Goal: Task Accomplishment & Management: Manage account settings

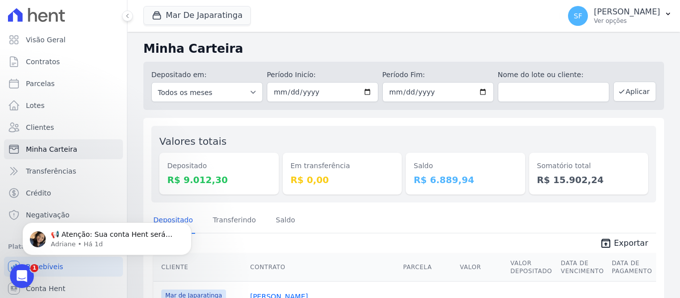
drag, startPoint x: 510, startPoint y: 130, endPoint x: 525, endPoint y: 108, distance: 26.9
click at [510, 130] on div "Valores totais Depositado R$ 9.012,30 Em transferência R$ 0,00 Saldo R$ 6.889,9…" at bounding box center [403, 164] width 505 height 77
click at [526, 97] on input "text" at bounding box center [554, 92] width 112 height 20
paste input "786.751.544-53"
type input "786.751.544-53"
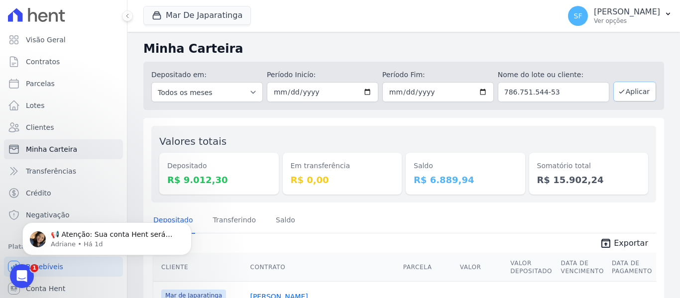
drag, startPoint x: 631, startPoint y: 82, endPoint x: 628, endPoint y: 87, distance: 5.8
click at [628, 87] on button "Aplicar" at bounding box center [635, 92] width 43 height 20
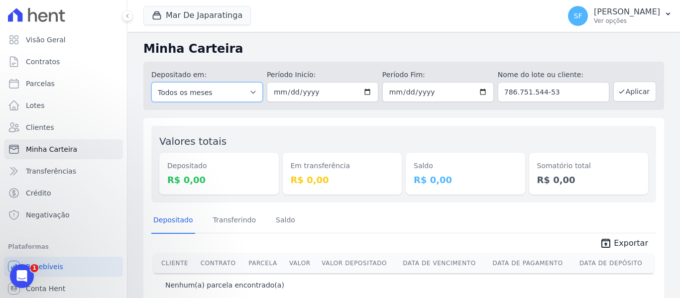
click at [247, 92] on select "Todos os meses Outubro/2020 Novembro/2020 Dezembro/2020 [GEOGRAPHIC_DATA]/2021 …" at bounding box center [207, 92] width 112 height 20
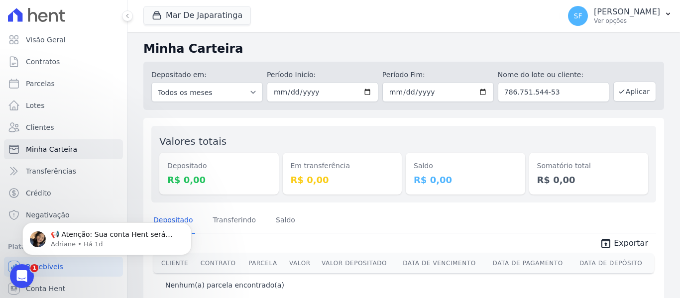
click at [103, 178] on div "📢 Atenção: Sua conta Hent será migrada para a Conta Arke! Estamos trazendo para…" at bounding box center [106, 193] width 183 height 125
click at [57, 124] on link "Clientes" at bounding box center [63, 128] width 119 height 20
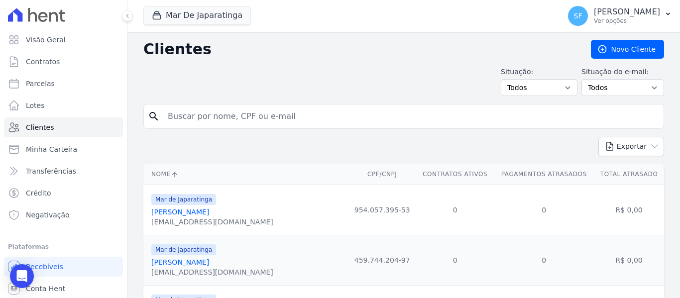
click at [206, 122] on input "search" at bounding box center [411, 117] width 498 height 20
paste input "786.751.544-53"
type input "786.751.544-53"
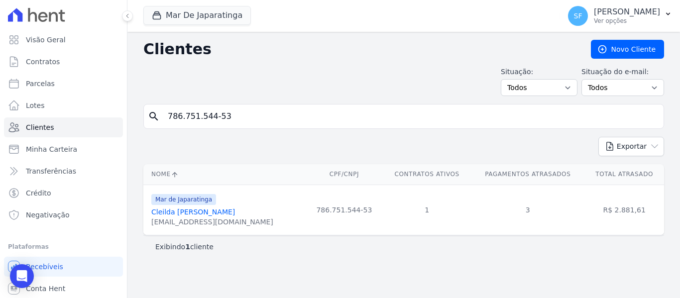
click at [203, 211] on link "Cleilda [PERSON_NAME]" at bounding box center [193, 212] width 84 height 8
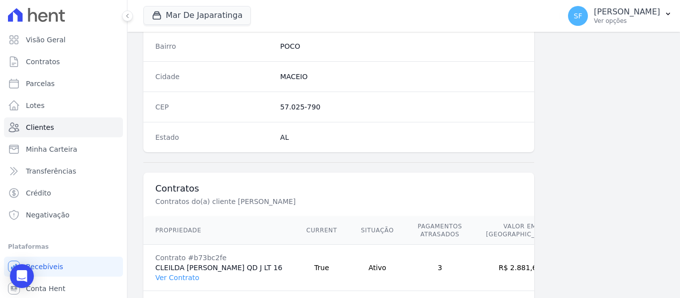
scroll to position [642, 0]
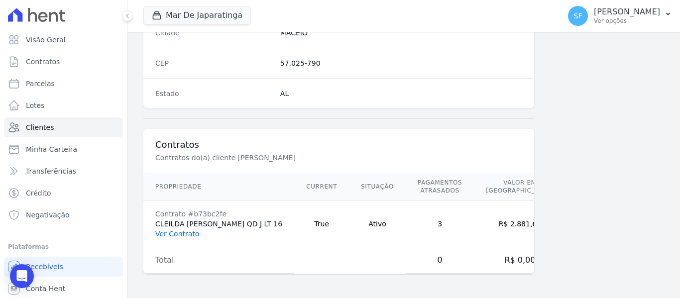
click at [189, 232] on link "Ver Contrato" at bounding box center [177, 234] width 44 height 8
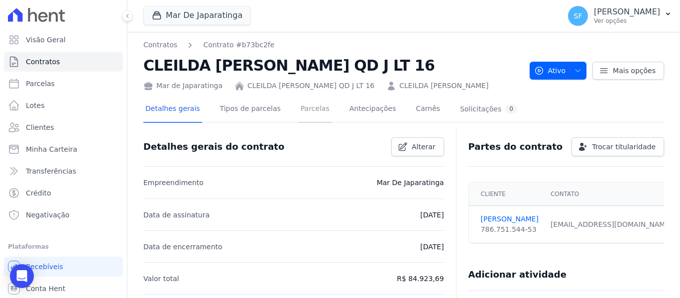
click at [304, 114] on link "Parcelas" at bounding box center [315, 110] width 33 height 26
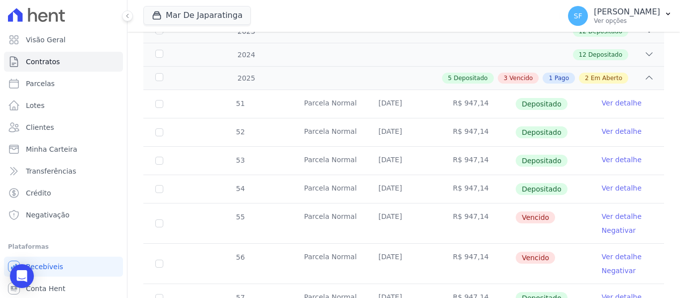
scroll to position [249, 0]
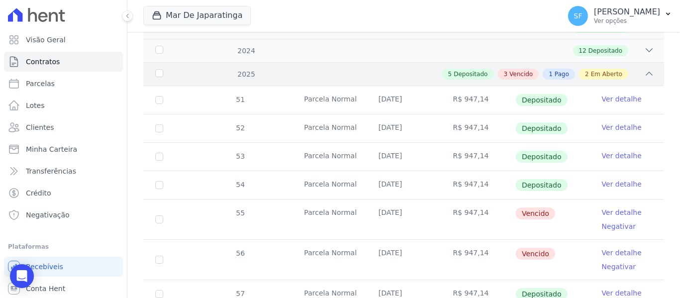
click at [625, 69] on div "5 Depositado 3 Vencido 1 Pago 2 Em Aberto" at bounding box center [429, 74] width 450 height 11
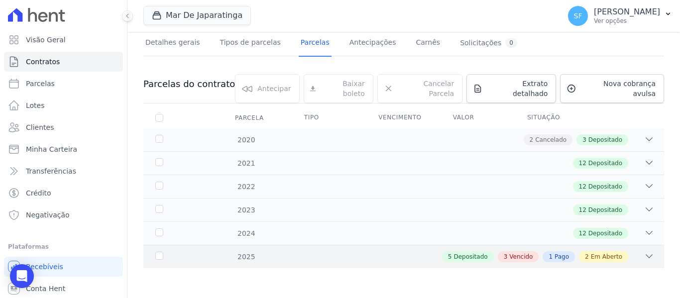
scroll to position [58, 0]
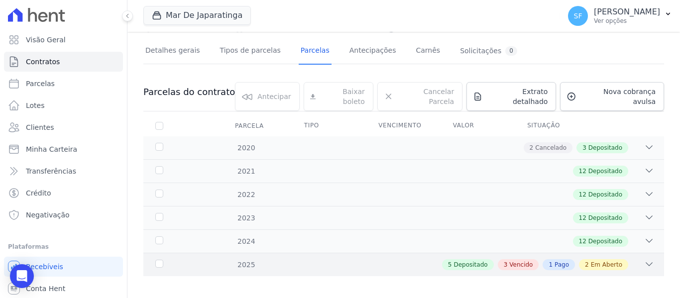
click at [633, 253] on div "2025 5 Depositado 3 Vencido 1 Pago 2 Em Aberto" at bounding box center [403, 264] width 521 height 23
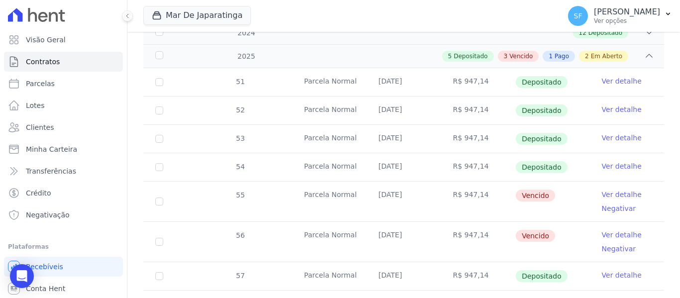
scroll to position [299, 0]
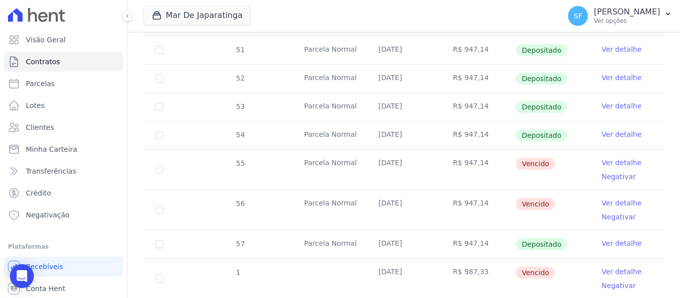
click at [625, 158] on link "Ver detalhe" at bounding box center [622, 163] width 40 height 10
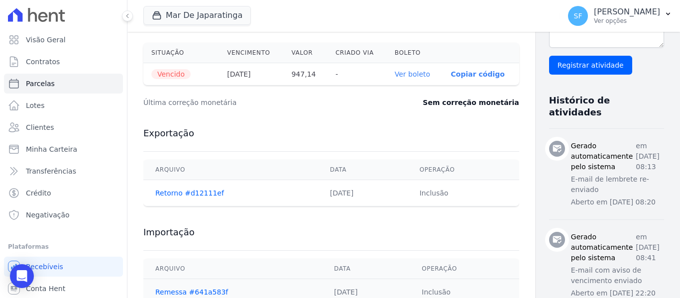
scroll to position [299, 0]
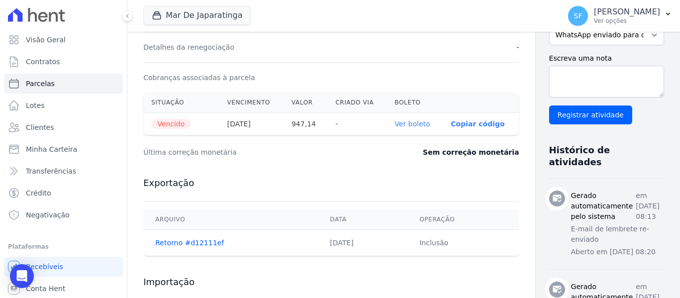
click at [395, 126] on link "Ver boleto" at bounding box center [412, 124] width 35 height 8
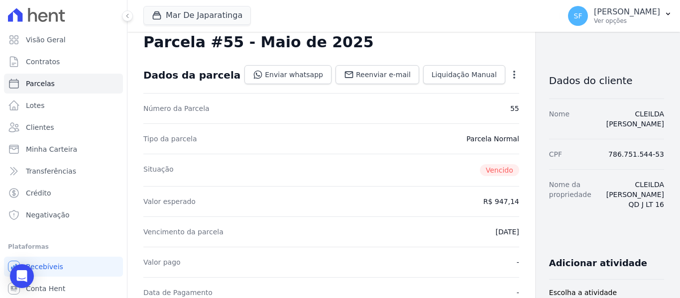
scroll to position [0, 0]
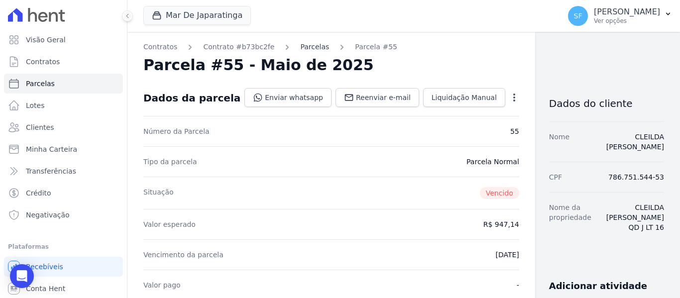
click at [307, 51] on link "Parcelas" at bounding box center [314, 47] width 29 height 10
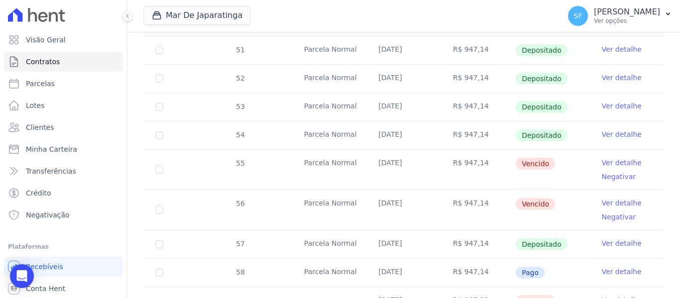
scroll to position [349, 0]
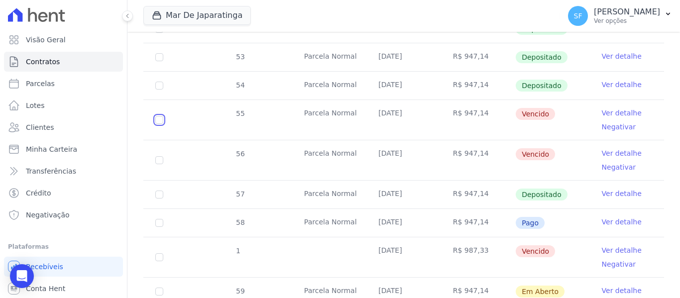
click at [161, 116] on input "checkbox" at bounding box center [159, 120] width 8 height 8
checkbox input "true"
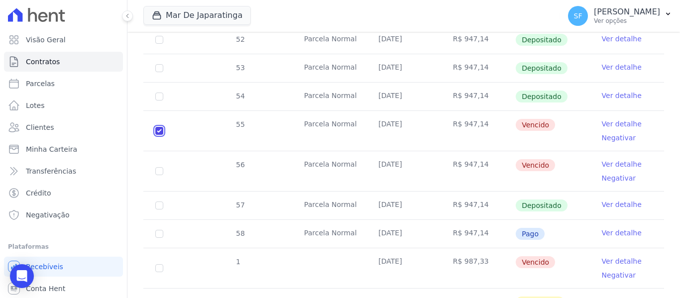
scroll to position [367, 0]
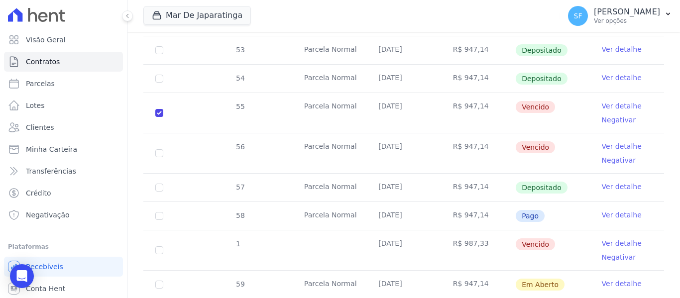
click at [608, 106] on link "Ver detalhe" at bounding box center [622, 106] width 40 height 10
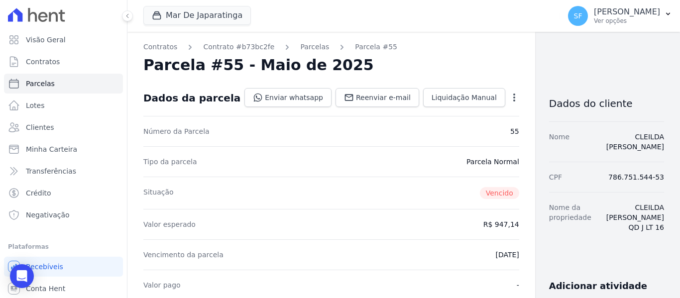
scroll to position [50, 0]
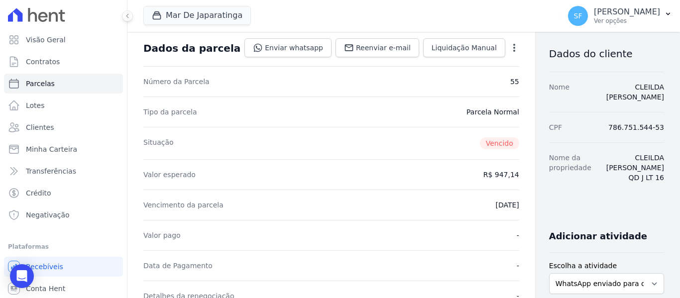
click at [510, 45] on icon "button" at bounding box center [515, 48] width 10 height 10
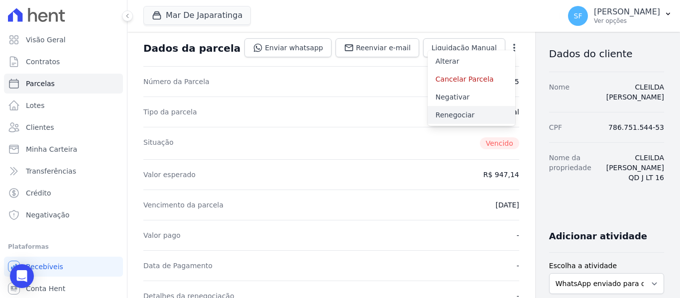
click at [433, 111] on link "Renegociar" at bounding box center [472, 115] width 88 height 18
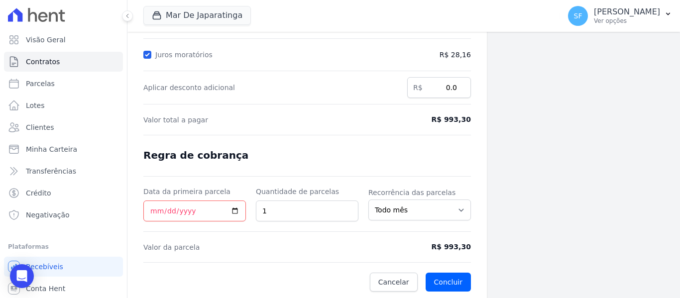
scroll to position [201, 0]
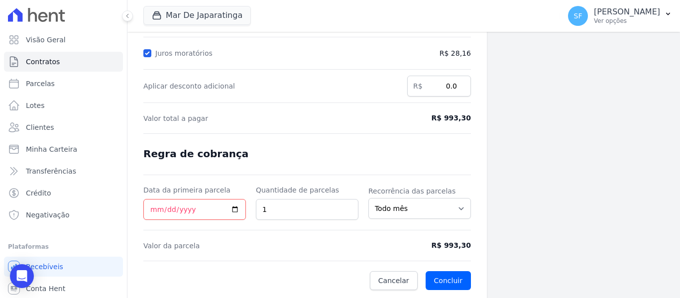
click at [538, 185] on div "Parcelas em renegociação Número Vencimento [GEOGRAPHIC_DATA] 55 [DATE] R$ 947,14" at bounding box center [590, 64] width 179 height 467
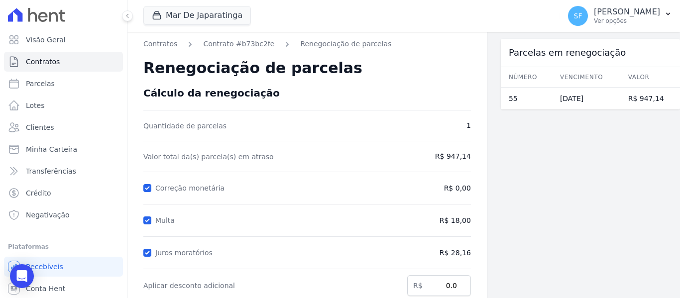
scroll to position [0, 0]
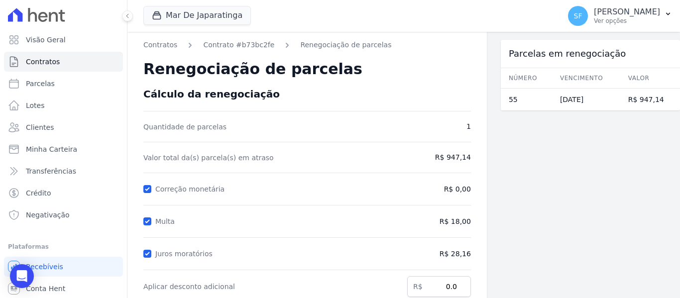
click at [533, 188] on div "Parcelas em renegociação Número Vencimento [GEOGRAPHIC_DATA] 55 [DATE] R$ 947,14" at bounding box center [590, 265] width 179 height 467
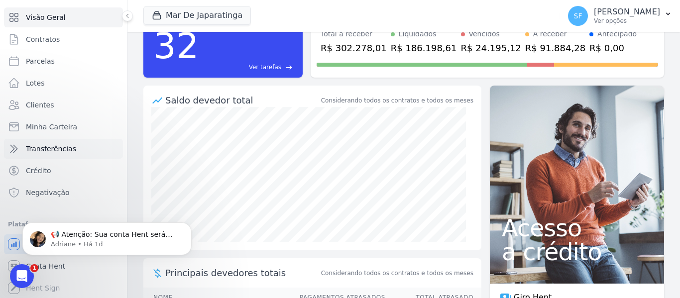
click at [49, 149] on span "Transferências" at bounding box center [51, 149] width 50 height 10
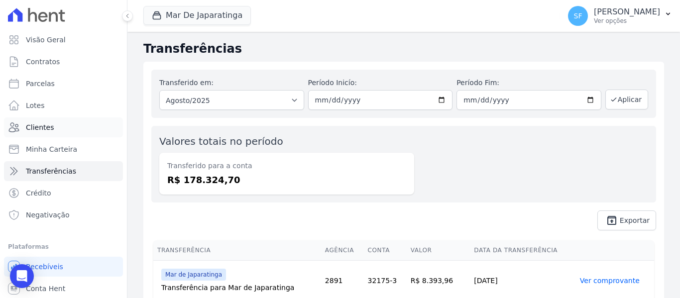
click at [54, 123] on link "Clientes" at bounding box center [63, 128] width 119 height 20
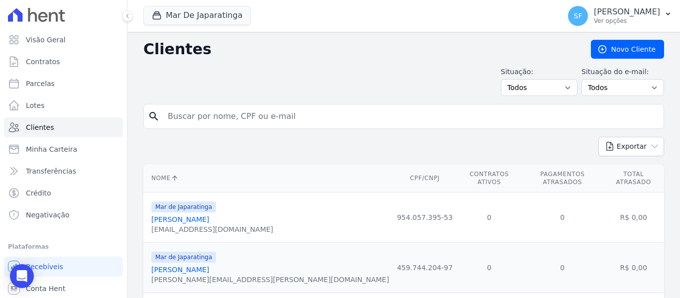
click at [202, 113] on input "search" at bounding box center [411, 117] width 498 height 20
paste input "786.751.544-53"
type input "786.751.544-53"
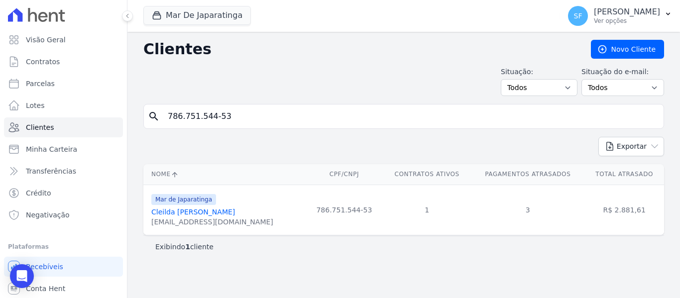
click at [179, 211] on link "Cleilda [PERSON_NAME]" at bounding box center [193, 212] width 84 height 8
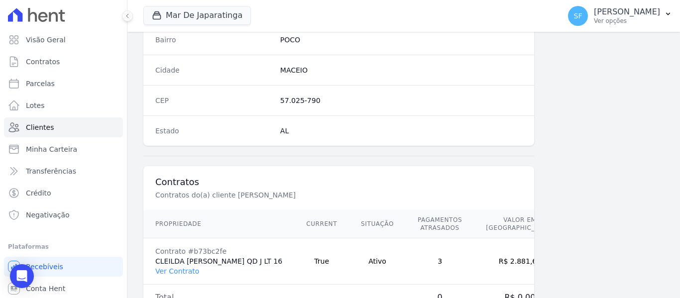
scroll to position [642, 0]
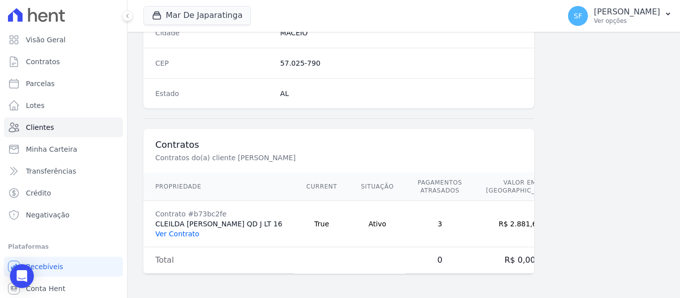
click at [172, 235] on link "Ver Contrato" at bounding box center [177, 234] width 44 height 8
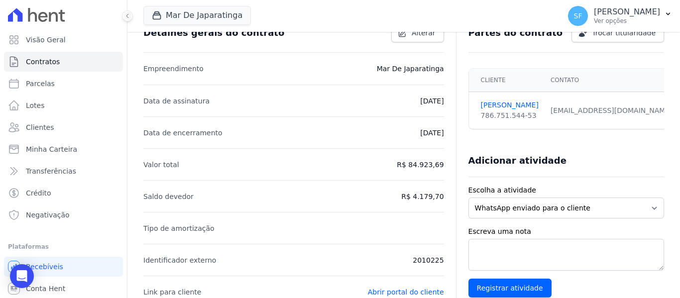
scroll to position [46, 0]
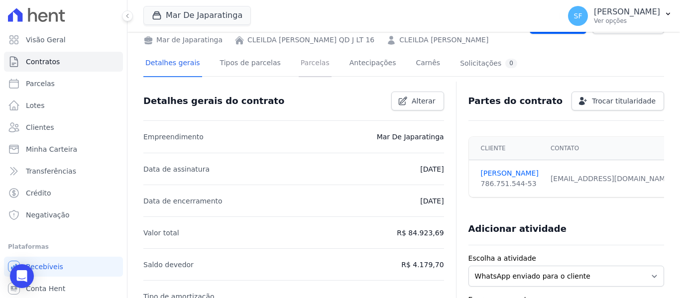
click at [299, 67] on link "Parcelas" at bounding box center [315, 64] width 33 height 26
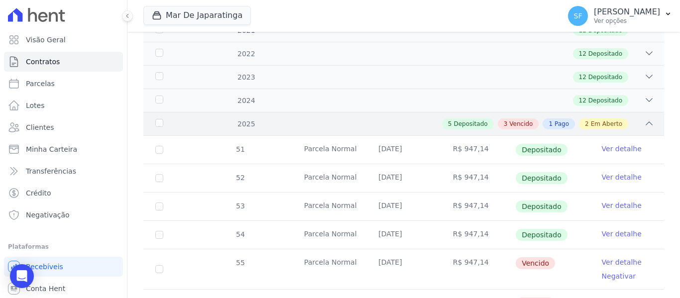
scroll to position [249, 0]
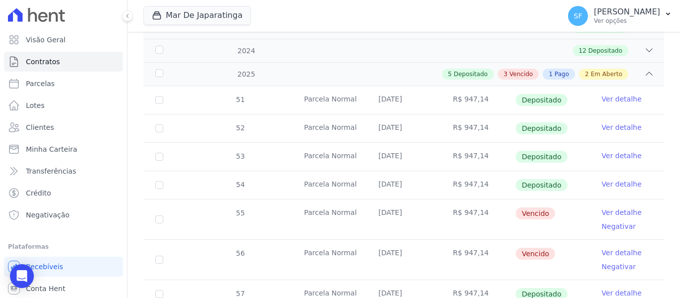
click at [605, 208] on link "Ver detalhe" at bounding box center [622, 213] width 40 height 10
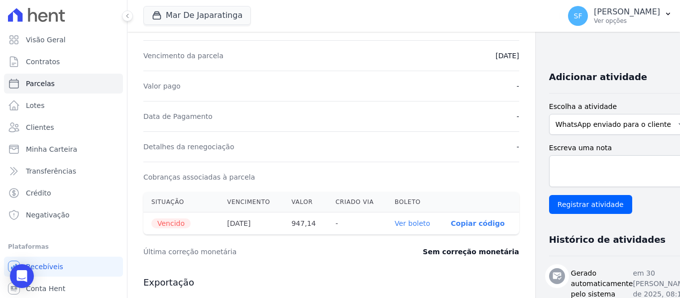
scroll to position [249, 0]
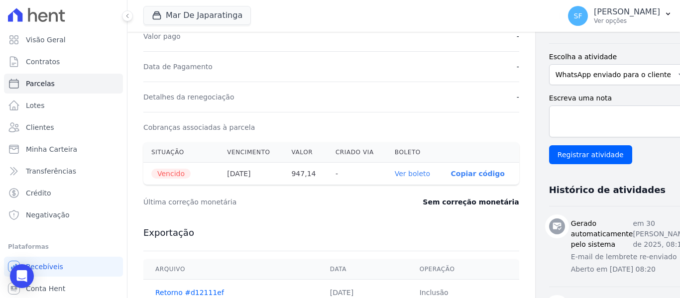
click at [374, 216] on div "Última correção monetária Sem correção monetária" at bounding box center [331, 202] width 376 height 30
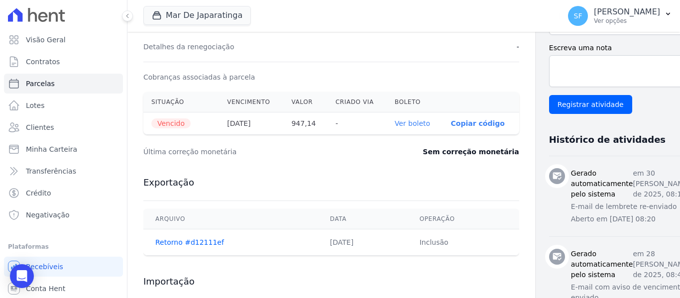
scroll to position [299, 0]
click at [395, 123] on link "Ver boleto" at bounding box center [412, 124] width 35 height 8
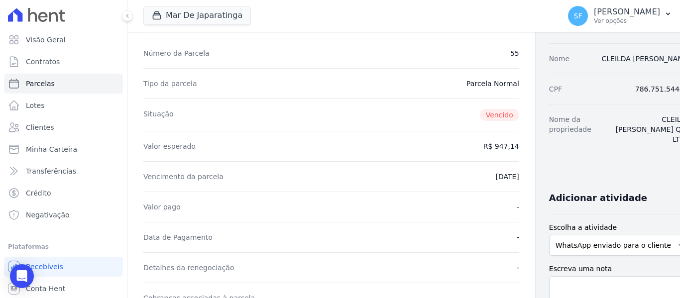
scroll to position [0, 0]
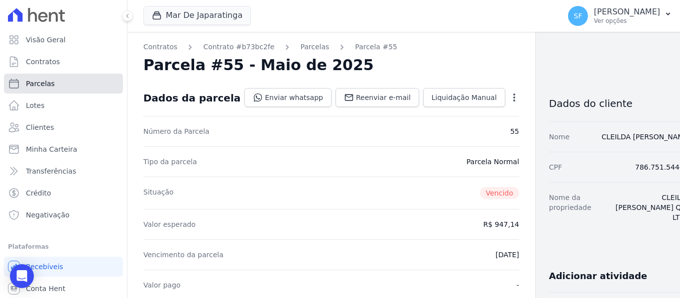
click at [55, 80] on link "Parcelas" at bounding box center [63, 84] width 119 height 20
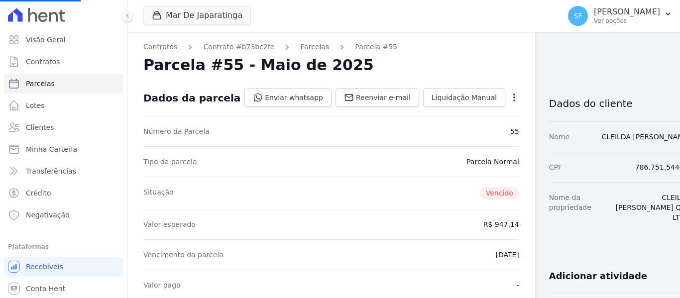
select select
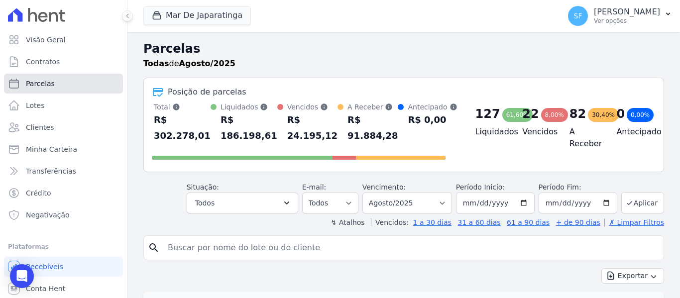
click at [33, 82] on span "Parcelas" at bounding box center [40, 84] width 29 height 10
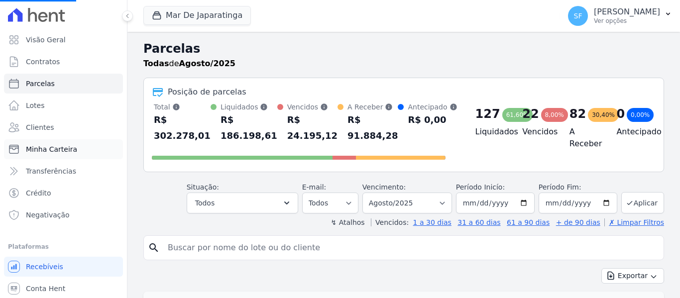
select select
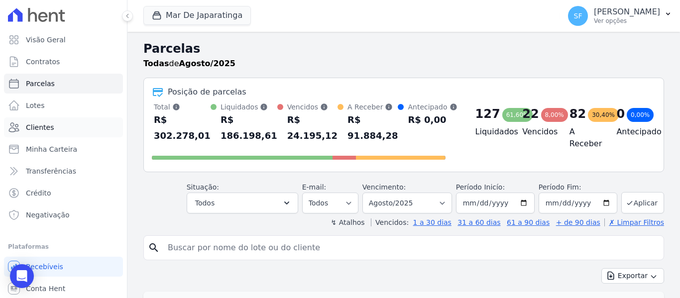
click at [60, 126] on link "Clientes" at bounding box center [63, 128] width 119 height 20
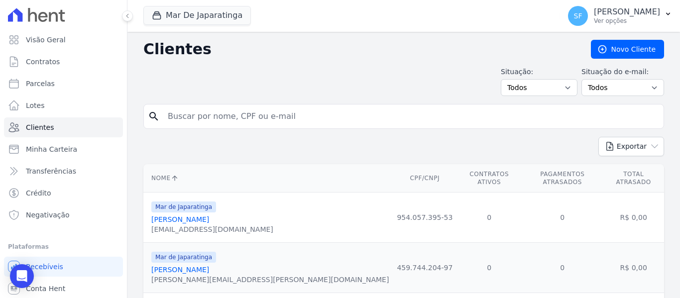
click at [208, 116] on input "search" at bounding box center [411, 117] width 498 height 20
paste input "786.751.544-53"
type input "786.751.544-53"
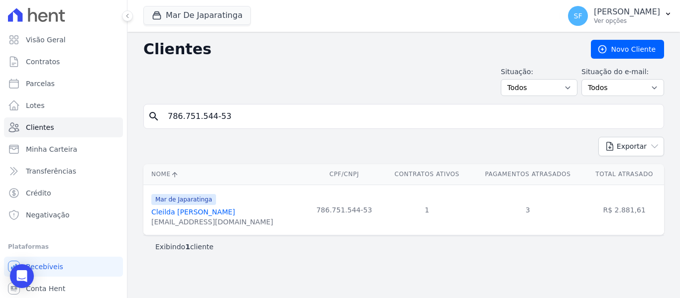
click at [169, 214] on link "Cleilda [PERSON_NAME]" at bounding box center [193, 212] width 84 height 8
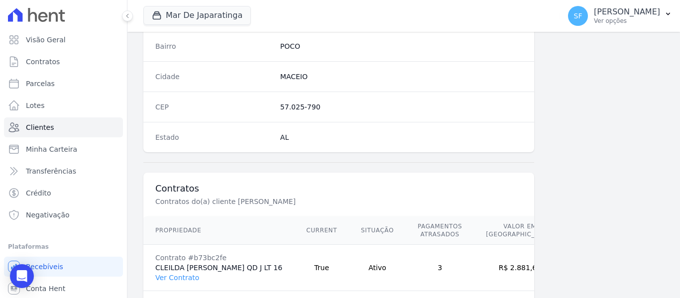
scroll to position [642, 0]
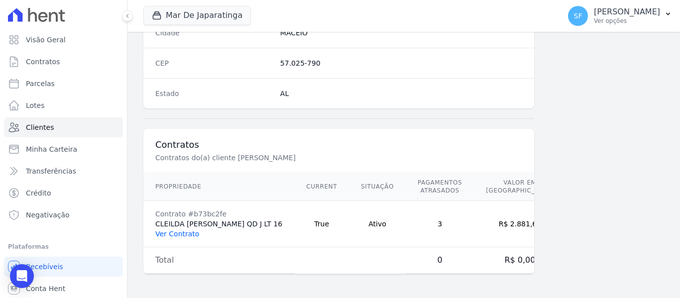
click at [176, 237] on link "Ver Contrato" at bounding box center [177, 234] width 44 height 8
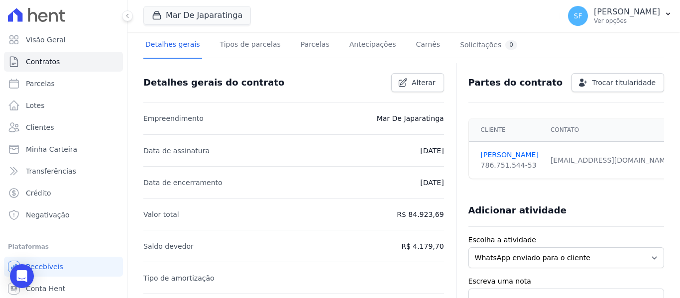
scroll to position [50, 0]
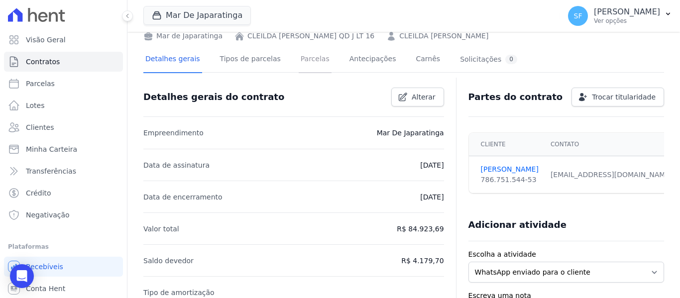
click at [299, 61] on link "Parcelas" at bounding box center [315, 60] width 33 height 26
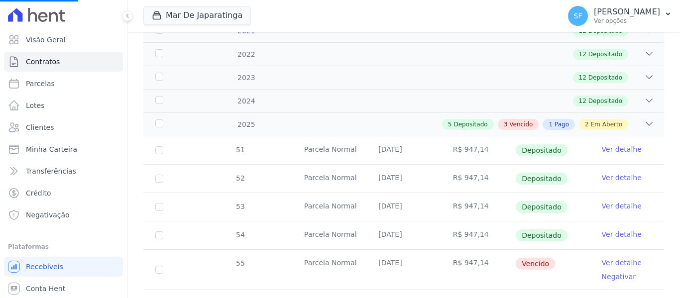
scroll to position [199, 0]
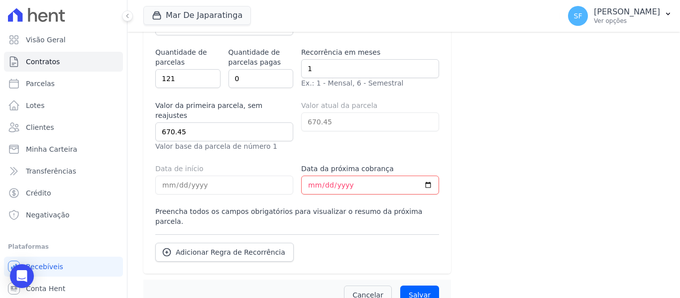
scroll to position [705, 0]
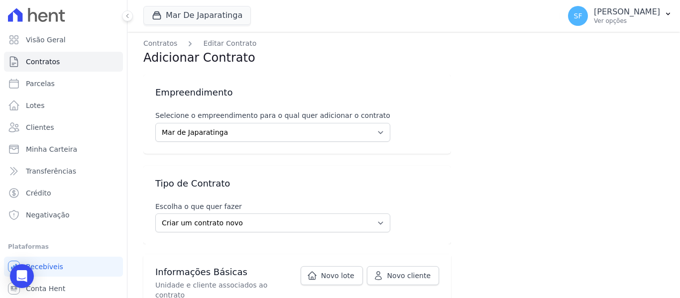
scroll to position [0, 0]
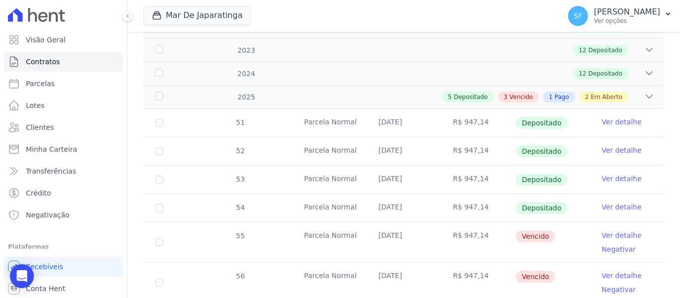
scroll to position [249, 0]
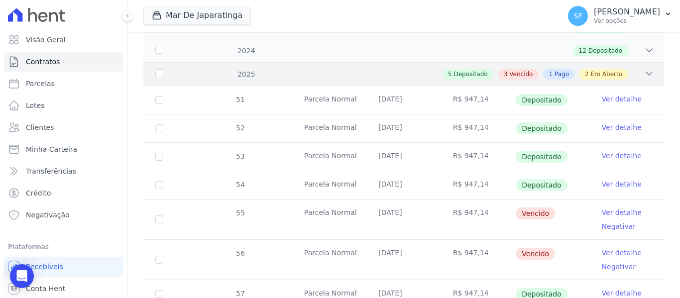
click at [617, 69] on div "2 Em Aberto" at bounding box center [603, 74] width 49 height 11
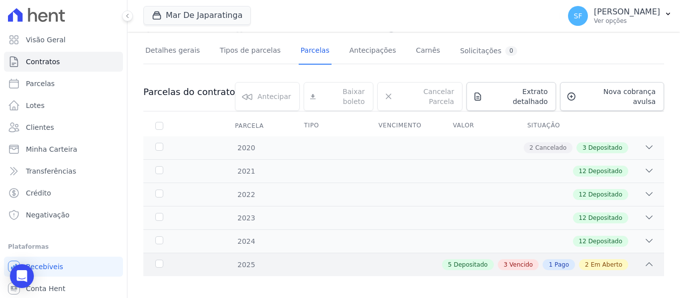
click at [627, 260] on div "5 Depositado 3 Vencido 1 Pago 2 Em Aberto" at bounding box center [429, 265] width 450 height 11
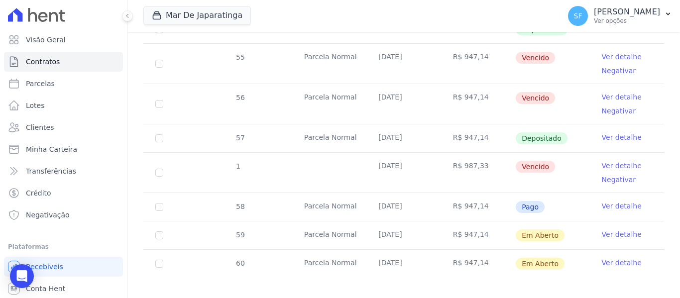
scroll to position [406, 0]
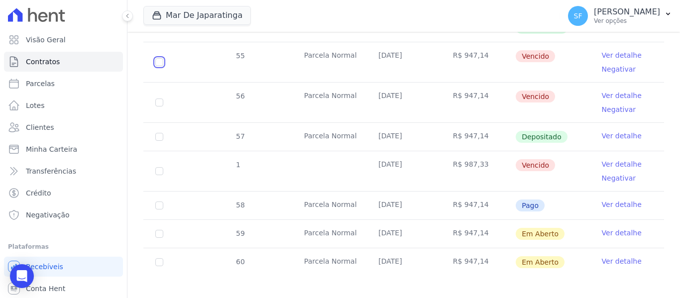
click at [162, 58] on input "checkbox" at bounding box center [159, 62] width 8 height 8
checkbox input "true"
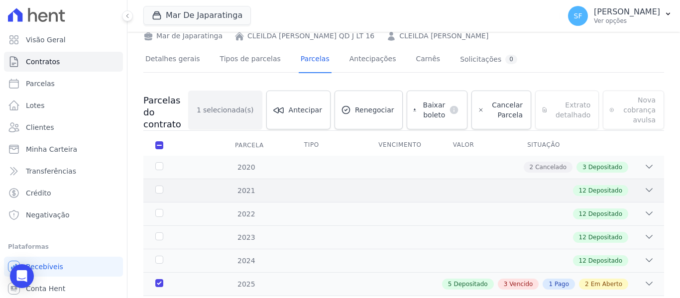
scroll to position [0, 0]
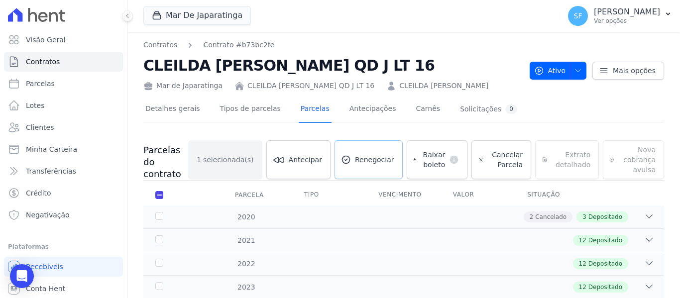
click at [391, 166] on link "Renegociar" at bounding box center [369, 159] width 68 height 39
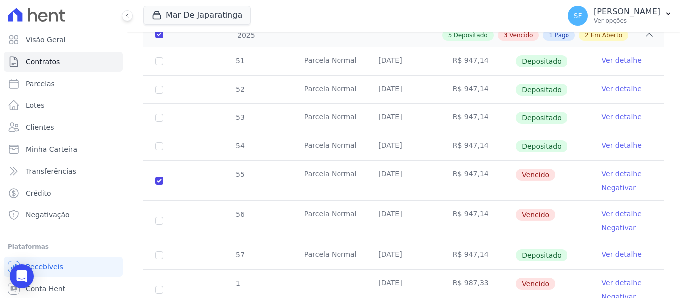
scroll to position [249, 0]
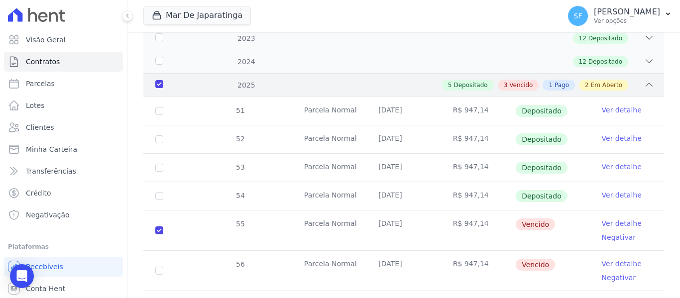
click at [160, 84] on div "2025" at bounding box center [175, 85] width 45 height 10
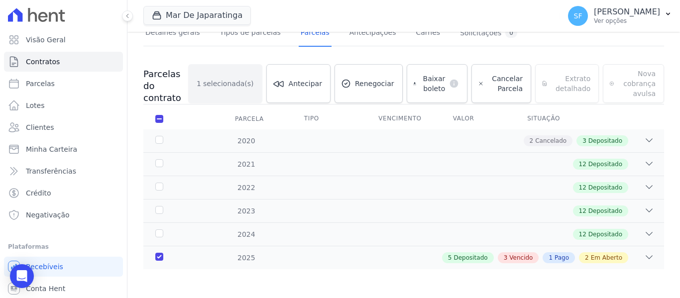
click at [627, 259] on div "5 Depositado 3 Vencido 1 Pago 2 Em Aberto" at bounding box center [429, 258] width 450 height 11
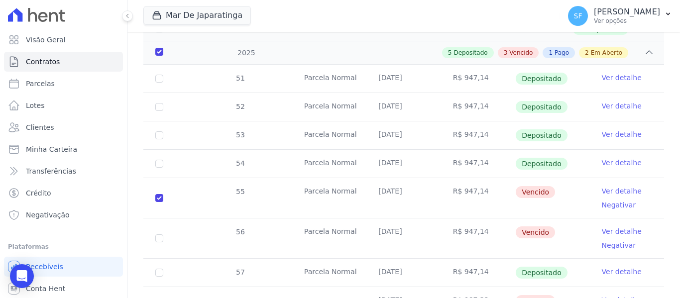
scroll to position [299, 0]
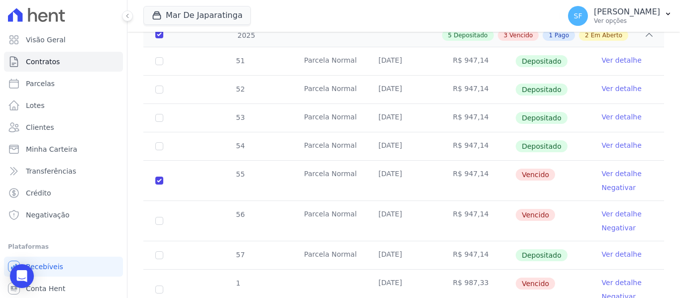
click at [617, 170] on link "Ver detalhe" at bounding box center [622, 174] width 40 height 10
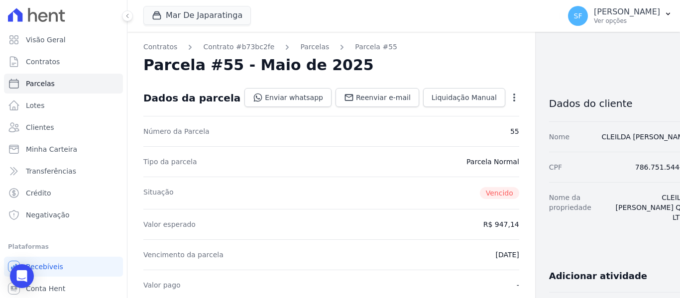
click at [510, 99] on icon "button" at bounding box center [515, 98] width 10 height 10
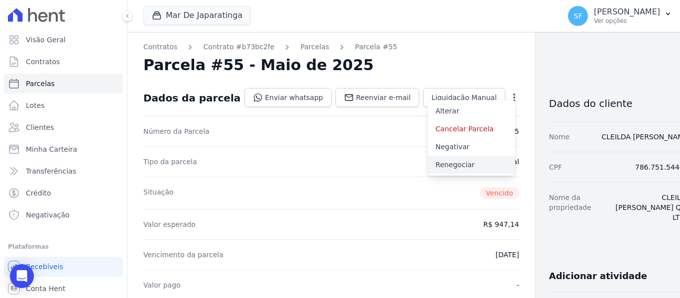
click at [432, 164] on link "Renegociar" at bounding box center [472, 165] width 88 height 18
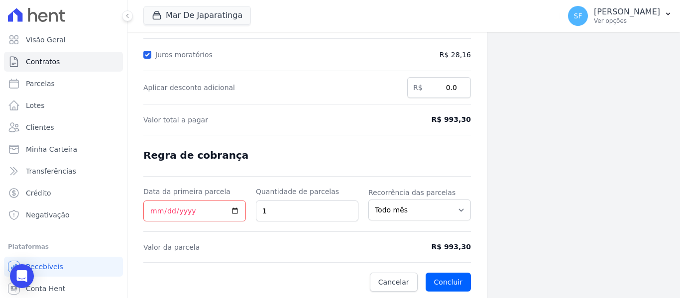
scroll to position [201, 0]
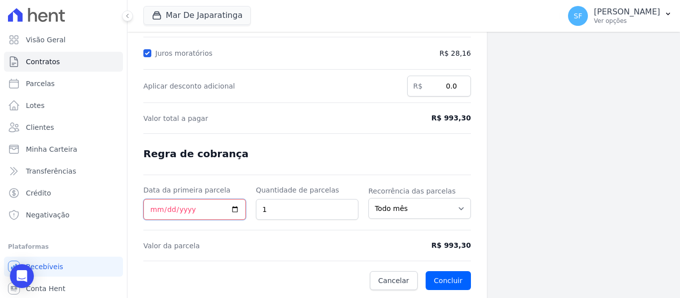
click at [234, 211] on input "Data da primeira parcela" at bounding box center [194, 209] width 103 height 21
type input "[DATE]"
click at [515, 198] on div "Parcelas em renegociação Número Vencimento [GEOGRAPHIC_DATA] 55 [DATE] R$ 947,14" at bounding box center [590, 64] width 179 height 467
click at [458, 210] on select "Todo mês A cada 2 meses A cada 3 meses A cada 6 meses A cada 10 meses A cada 12…" at bounding box center [420, 208] width 103 height 21
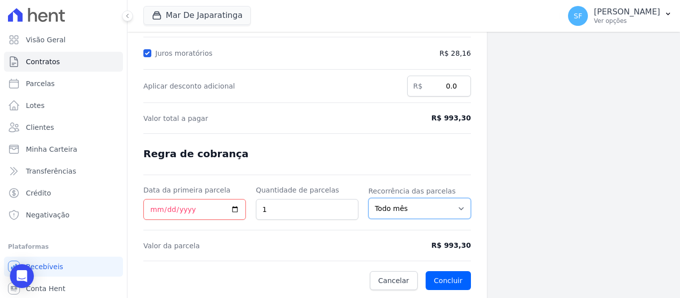
click at [458, 210] on select "Todo mês A cada 2 meses A cada 3 meses A cada 6 meses A cada 10 meses A cada 12…" at bounding box center [420, 208] width 103 height 21
click at [514, 219] on div "Parcelas em renegociação Número Vencimento [GEOGRAPHIC_DATA] 55 [DATE] R$ 947,14" at bounding box center [590, 64] width 179 height 467
click at [456, 277] on button "Concluir" at bounding box center [448, 280] width 45 height 19
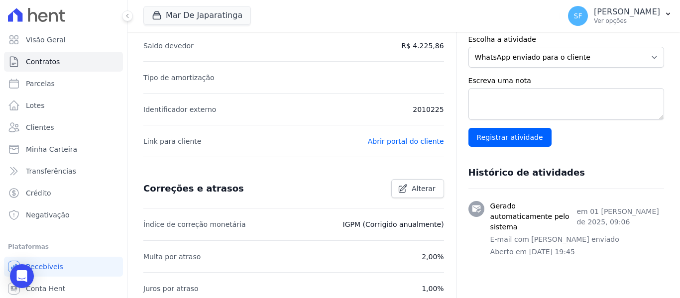
scroll to position [428, 0]
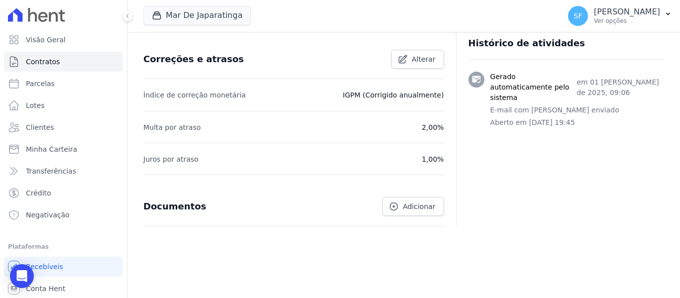
click at [516, 253] on div "Detalhes gerais do contrato Alterar Empreendimento Mar De Japaratinga Data de a…" at bounding box center [403, 13] width 521 height 554
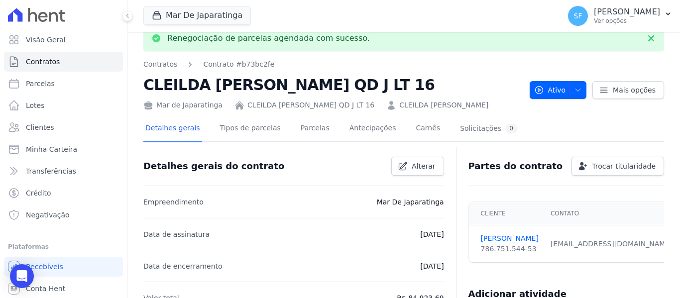
scroll to position [0, 0]
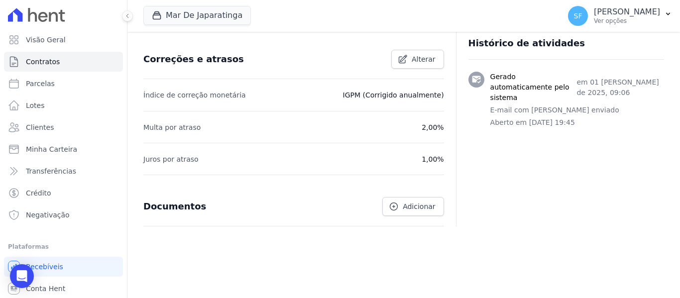
click at [547, 252] on div "Detalhes gerais do contrato Alterar Empreendimento Mar De Japaratinga Data de a…" at bounding box center [403, 13] width 521 height 554
click at [48, 169] on span "Transferências" at bounding box center [51, 171] width 50 height 10
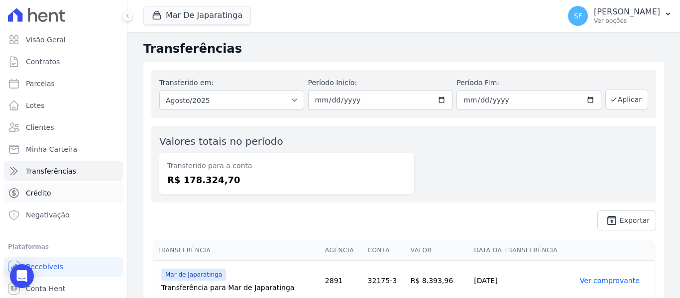
scroll to position [22, 0]
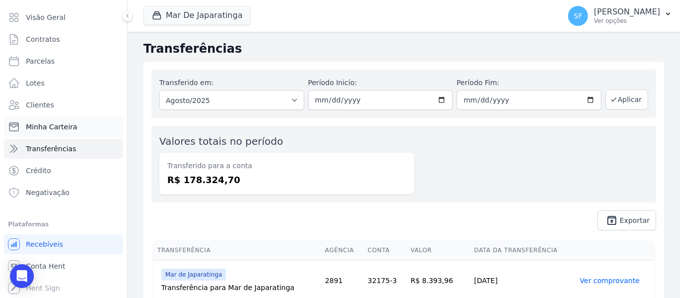
click at [60, 128] on span "Minha Carteira" at bounding box center [51, 127] width 51 height 10
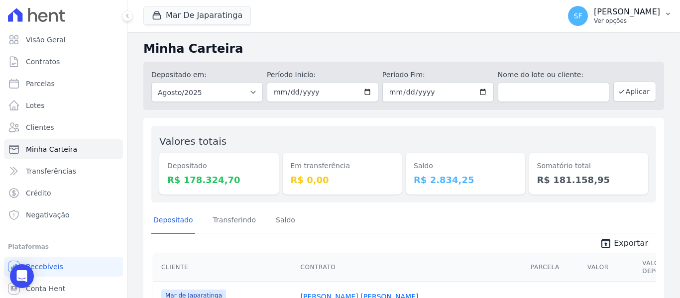
click at [669, 18] on button "SF Simone Ferreira Ver opções" at bounding box center [620, 16] width 120 height 28
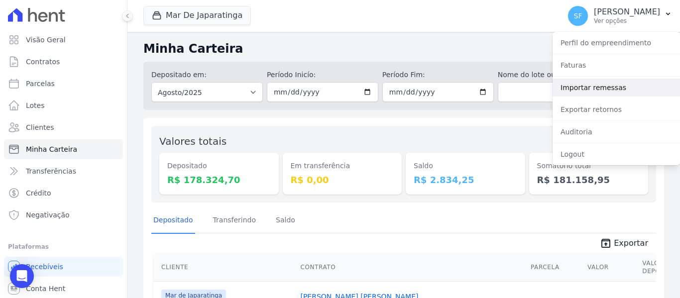
click at [617, 88] on link "Importar remessas" at bounding box center [617, 88] width 128 height 18
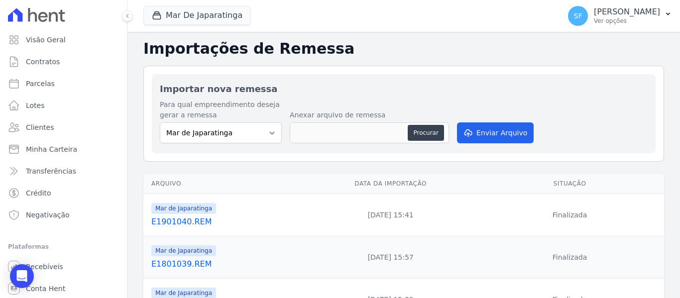
click at [593, 134] on div "Para qual empreendimento deseja gerar a remessa Mar de Japaratinga Anexar arqui…" at bounding box center [404, 123] width 488 height 46
click at [14, 175] on icon at bounding box center [13, 171] width 7 height 7
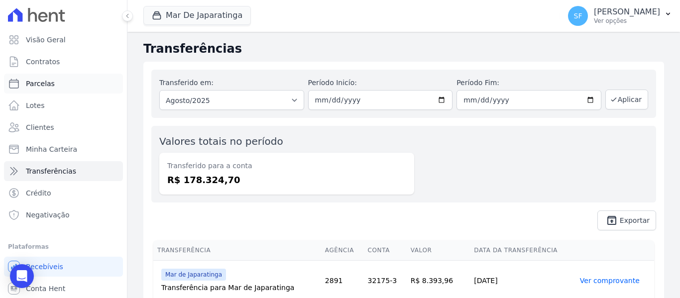
click at [31, 80] on span "Parcelas" at bounding box center [40, 84] width 29 height 10
select select
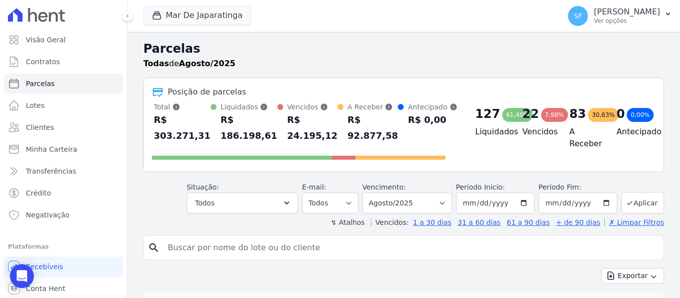
click at [236, 255] on input "search" at bounding box center [411, 248] width 498 height 20
paste input "786.751.544-53"
type input "786.751.544-53"
select select
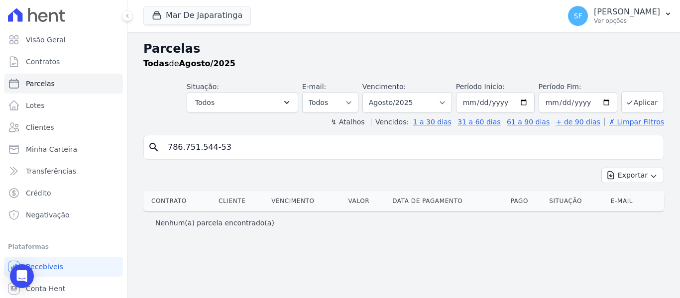
click at [476, 239] on div "Parcelas Todas de Agosto/2025 Situação: Agendado Em Aberto Pago Processando Can…" at bounding box center [404, 165] width 553 height 266
click at [478, 239] on div "Parcelas Todas de Agosto/2025 Situação: Agendado Em Aberto Pago Processando Can…" at bounding box center [404, 165] width 553 height 266
click at [44, 63] on span "Contratos" at bounding box center [43, 62] width 34 height 10
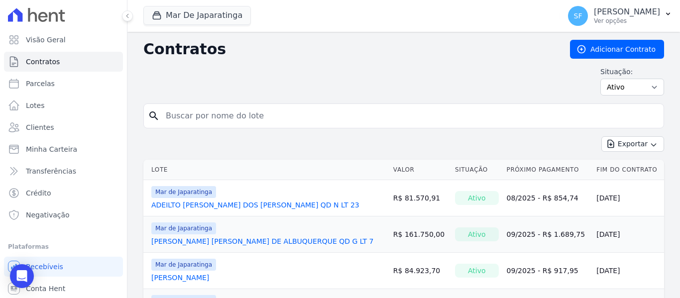
click at [250, 120] on input "search" at bounding box center [410, 116] width 500 height 20
paste input "786.751.544-53"
type input "786.751.544-53"
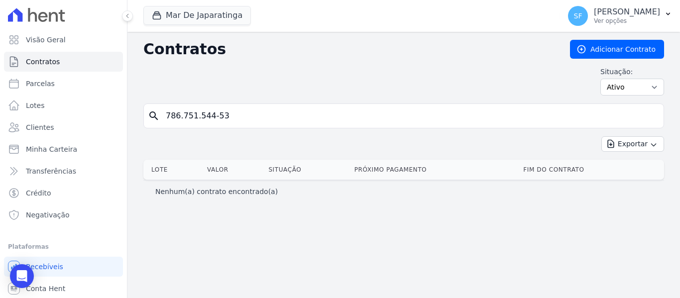
click at [296, 214] on div "Contratos Adicionar Contrato Situação: Ativo Todos Pausado Distratado Rascunho …" at bounding box center [404, 165] width 553 height 266
click at [576, 208] on div "Contratos Adicionar Contrato Situação: Ativo Todos Pausado Distratado Rascunho …" at bounding box center [404, 165] width 553 height 266
click at [49, 125] on span "Clientes" at bounding box center [40, 128] width 28 height 10
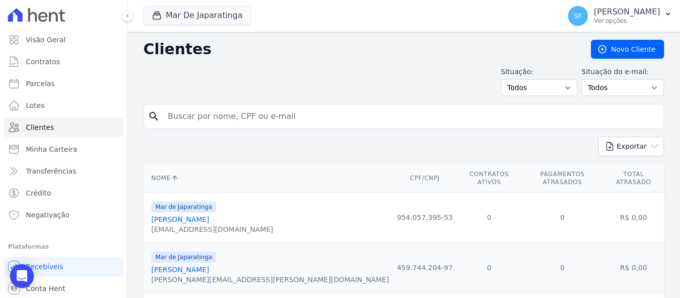
click at [217, 116] on input "search" at bounding box center [411, 117] width 498 height 20
paste input "786.751.544-53"
type input "786.751.544-53"
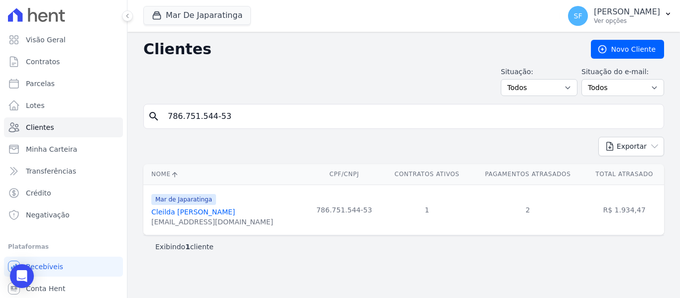
click at [170, 215] on link "Cleilda [PERSON_NAME]" at bounding box center [193, 212] width 84 height 8
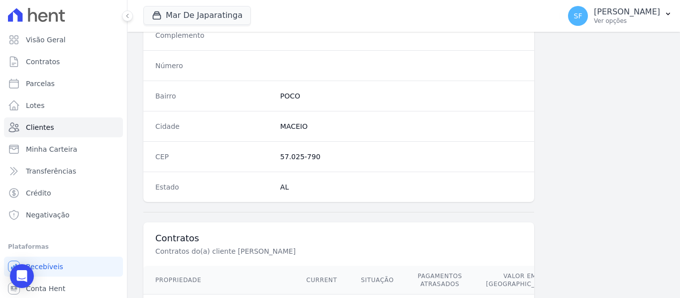
scroll to position [642, 0]
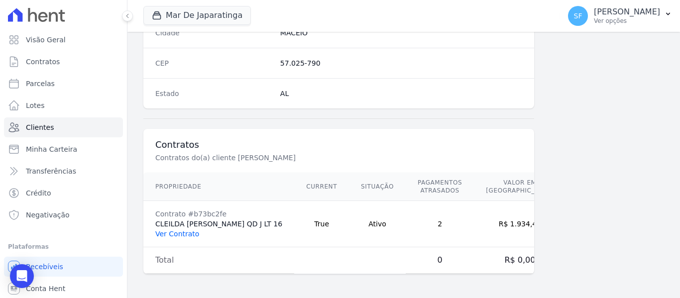
click at [176, 233] on link "Ver Contrato" at bounding box center [177, 234] width 44 height 8
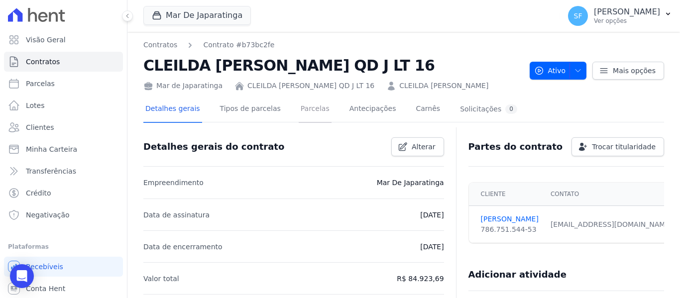
click at [311, 108] on link "Parcelas" at bounding box center [315, 110] width 33 height 26
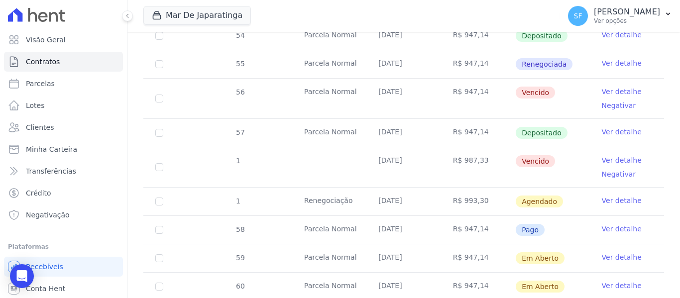
scroll to position [423, 0]
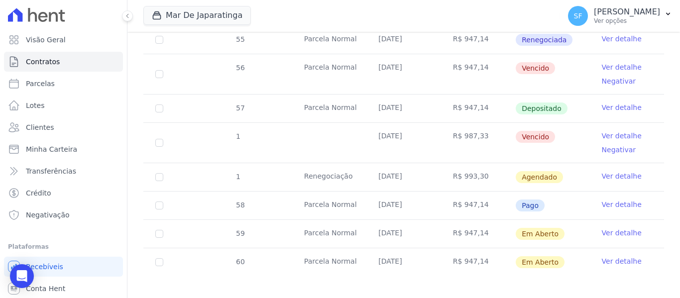
click at [616, 171] on link "Ver detalhe" at bounding box center [622, 176] width 40 height 10
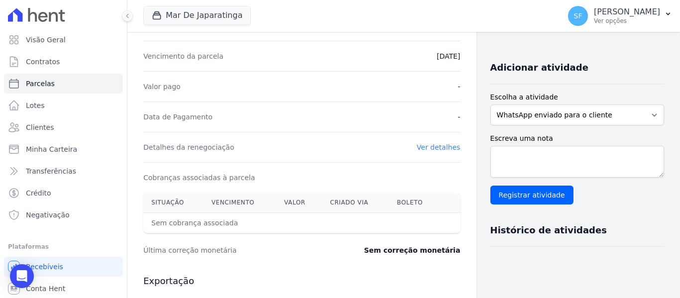
scroll to position [183, 0]
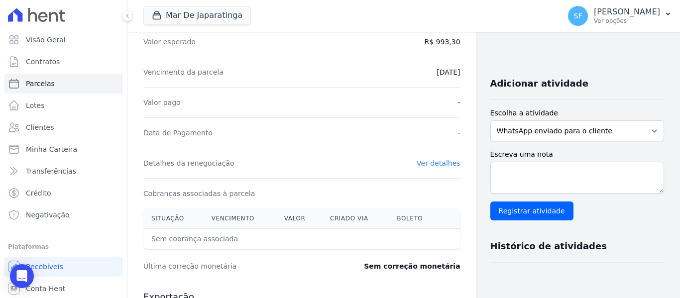
click at [423, 160] on link "Ver detalhes" at bounding box center [439, 163] width 44 height 8
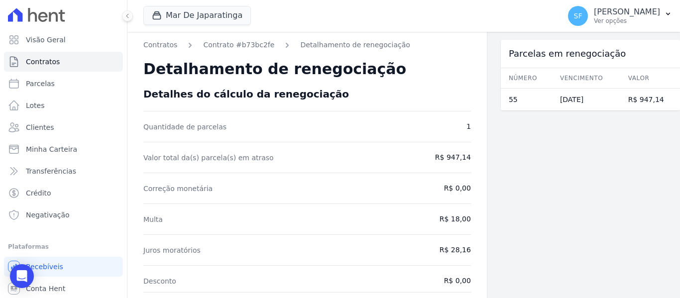
click at [533, 196] on div "Parcelas em renegociação Número Vencimento [GEOGRAPHIC_DATA] 55 [DATE] R$ 947,14" at bounding box center [590, 263] width 179 height 463
click at [536, 196] on div "Parcelas em renegociação Número Vencimento [GEOGRAPHIC_DATA] 55 [DATE] R$ 947,14" at bounding box center [590, 263] width 179 height 463
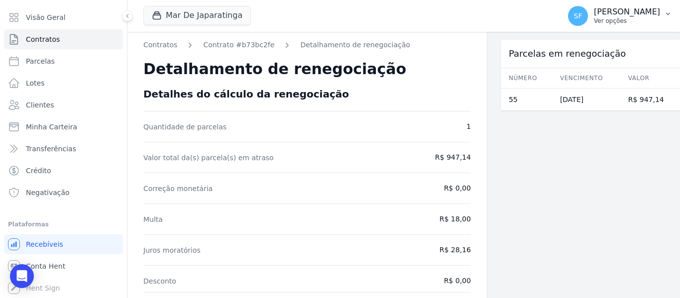
click at [651, 13] on p "[PERSON_NAME]" at bounding box center [627, 12] width 66 height 10
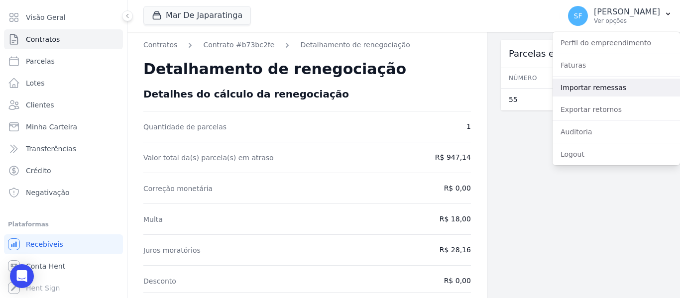
click at [621, 87] on link "Importar remessas" at bounding box center [617, 88] width 128 height 18
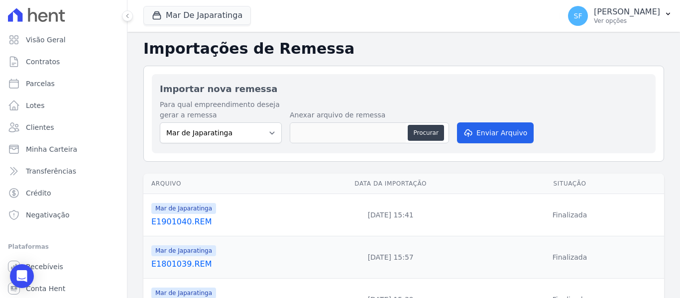
drag, startPoint x: 576, startPoint y: 84, endPoint x: 598, endPoint y: 43, distance: 45.7
click at [576, 83] on h2 "Importar nova remessa" at bounding box center [404, 88] width 488 height 13
click at [620, 16] on p "[PERSON_NAME]" at bounding box center [627, 12] width 66 height 10
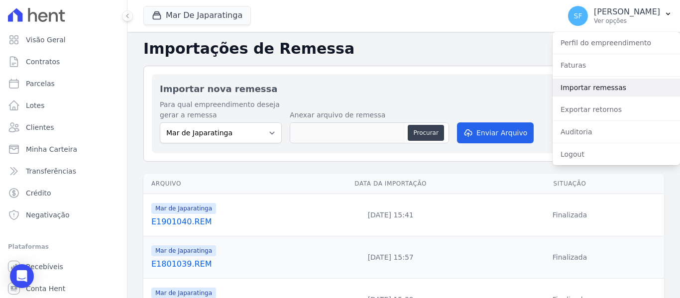
click at [564, 93] on link "Importar remessas" at bounding box center [617, 88] width 128 height 18
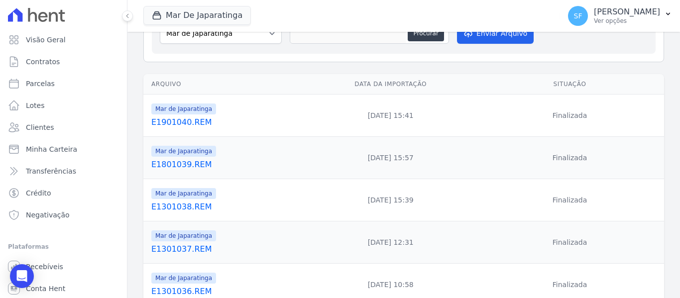
scroll to position [50, 0]
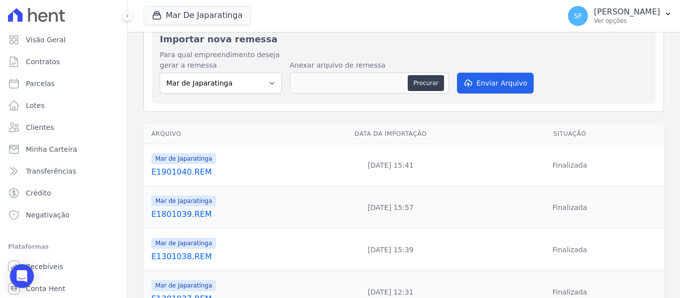
click at [581, 84] on div "Para qual empreendimento deseja gerar a remessa Mar de Japaratinga Anexar arqui…" at bounding box center [404, 73] width 488 height 46
